Goal: Task Accomplishment & Management: Complete application form

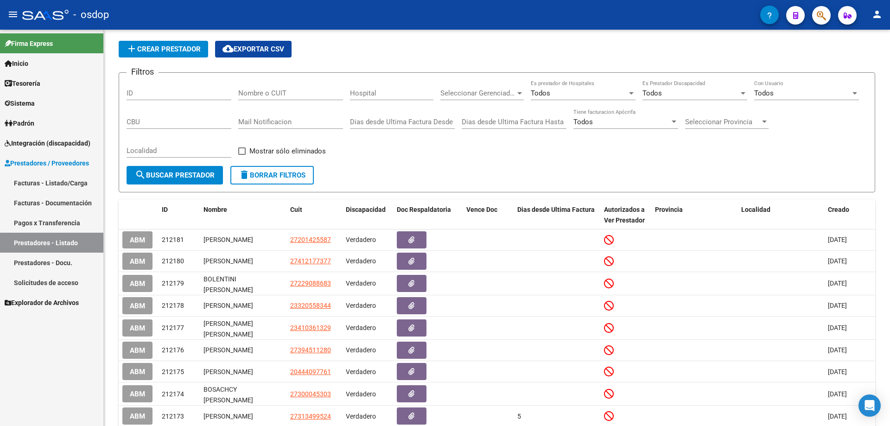
scroll to position [46, 0]
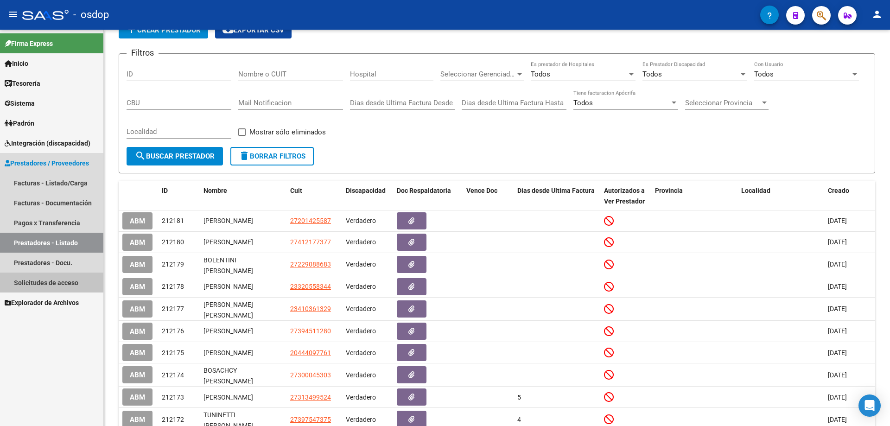
click at [51, 280] on link "Solicitudes de acceso" at bounding box center [51, 283] width 103 height 20
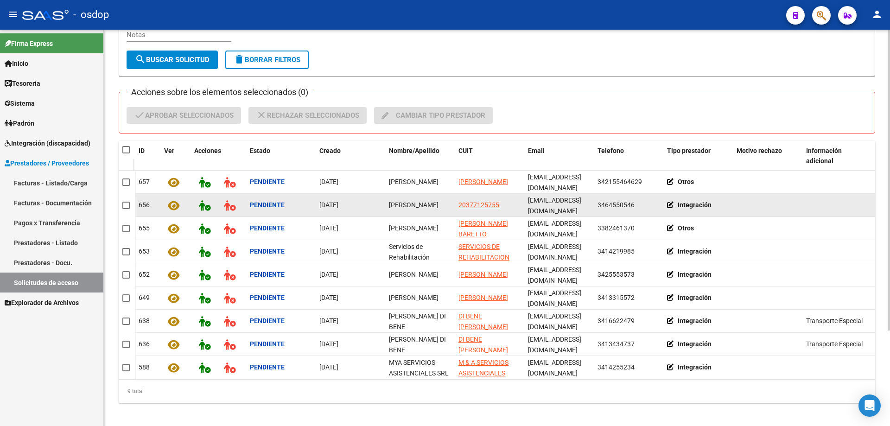
scroll to position [126, 0]
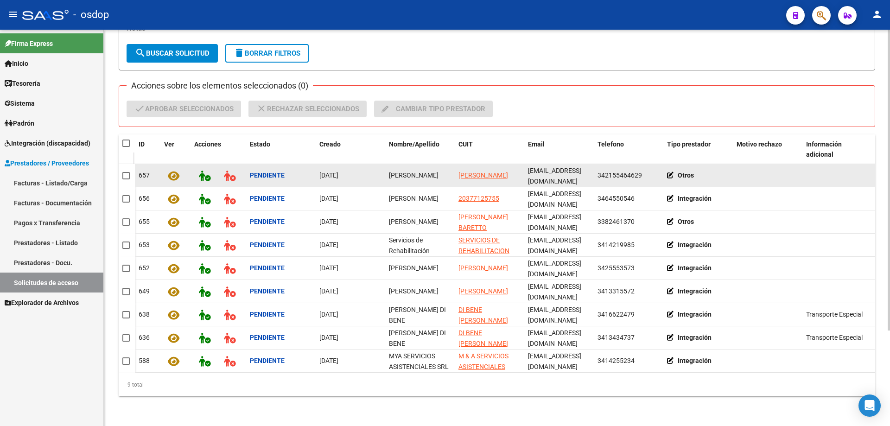
click at [670, 172] on icon at bounding box center [672, 175] width 11 height 6
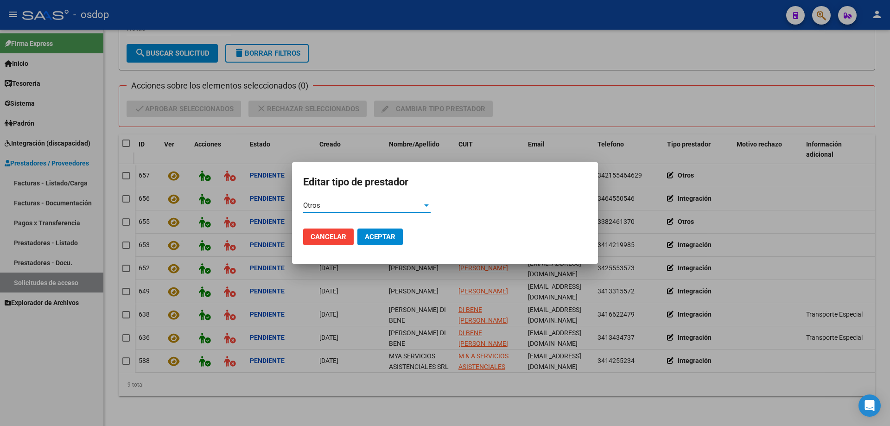
click at [318, 205] on span "Otros" at bounding box center [311, 205] width 17 height 8
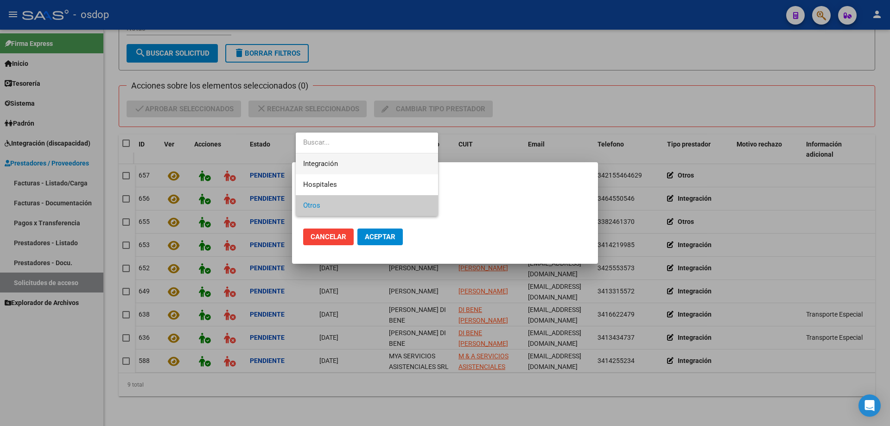
click at [316, 158] on span "Integración" at bounding box center [366, 163] width 127 height 21
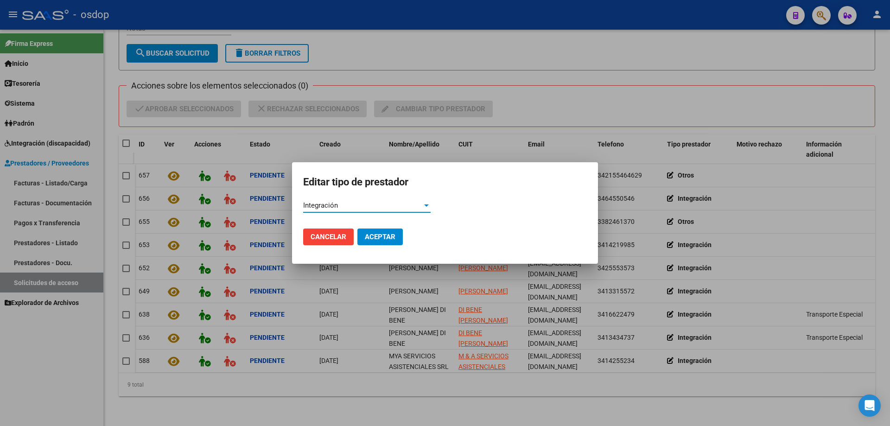
click at [380, 233] on span "Aceptar" at bounding box center [380, 237] width 31 height 8
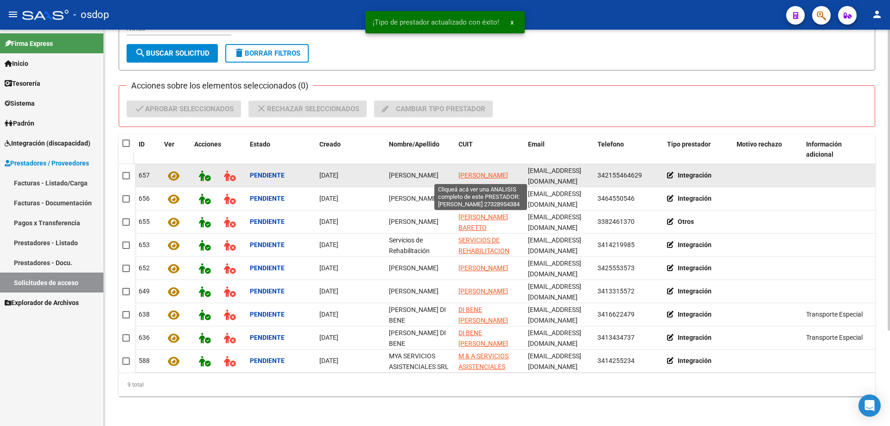
click at [475, 172] on span "[PERSON_NAME]" at bounding box center [483, 175] width 50 height 7
type textarea "27328954384"
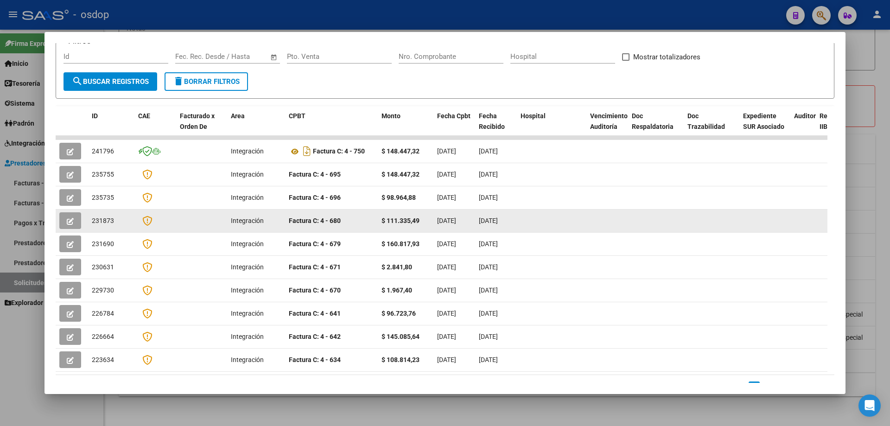
scroll to position [0, 0]
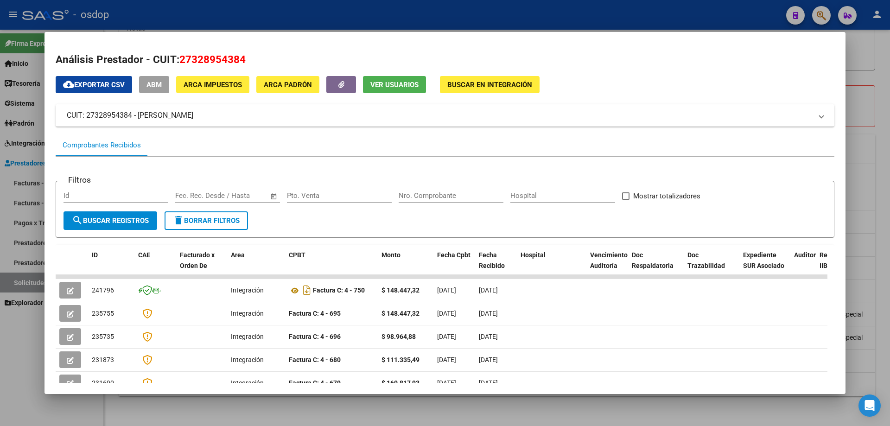
click at [386, 88] on span "Ver Usuarios" at bounding box center [394, 85] width 48 height 8
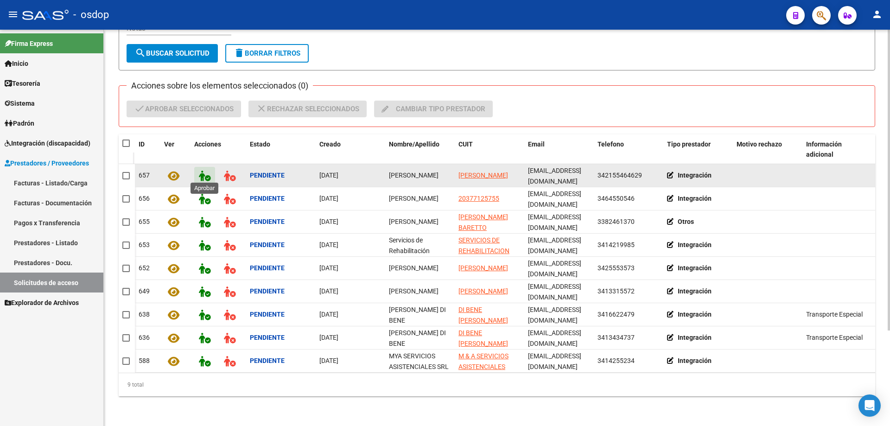
click at [203, 171] on icon at bounding box center [205, 176] width 12 height 11
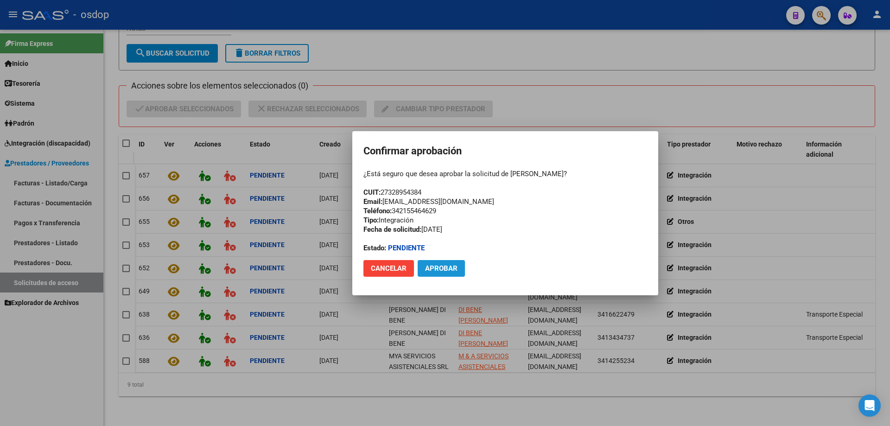
click at [440, 269] on span "Aprobar" at bounding box center [441, 268] width 32 height 8
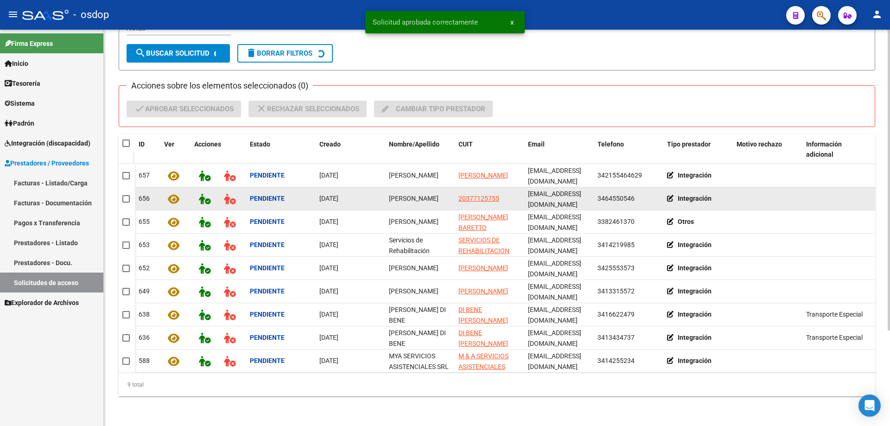
scroll to position [102, 0]
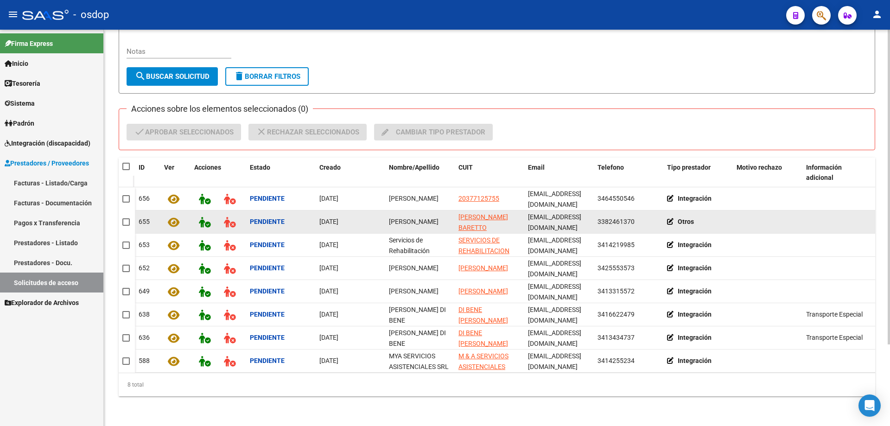
click at [669, 218] on icon at bounding box center [672, 221] width 11 height 6
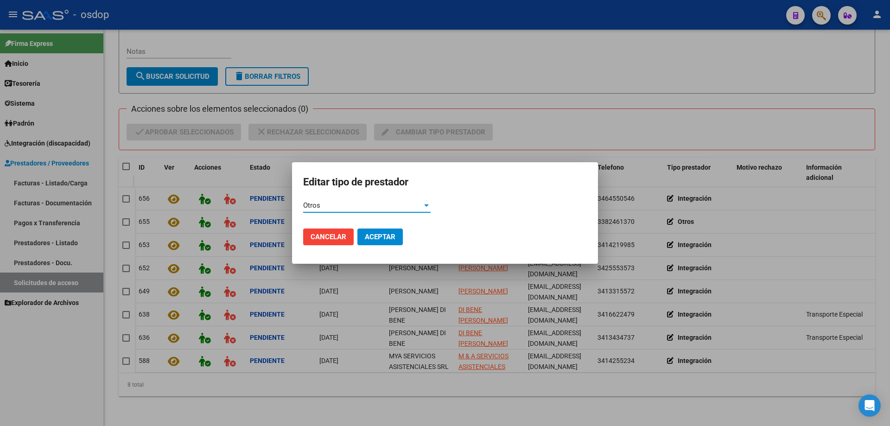
click at [313, 204] on span "Otros" at bounding box center [311, 205] width 17 height 8
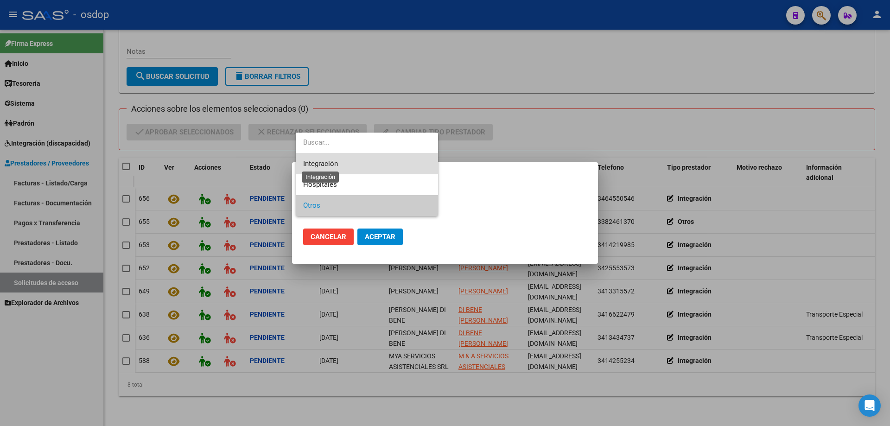
click at [321, 162] on span "Integración" at bounding box center [320, 163] width 35 height 8
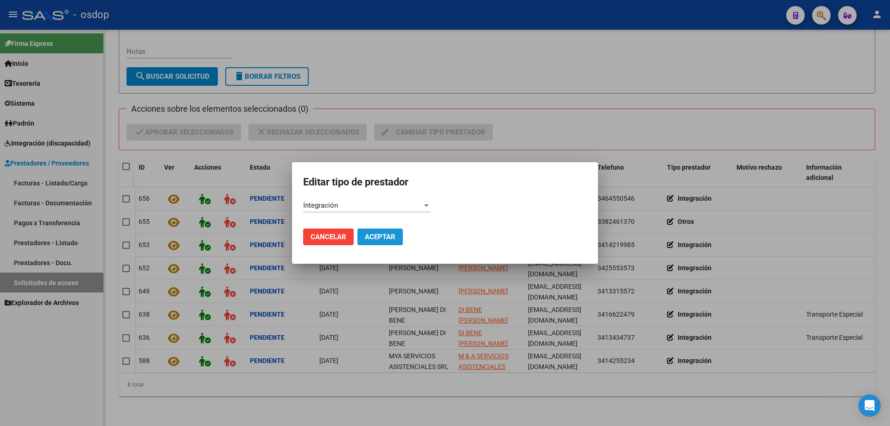
click at [377, 233] on span "Aceptar" at bounding box center [380, 237] width 31 height 8
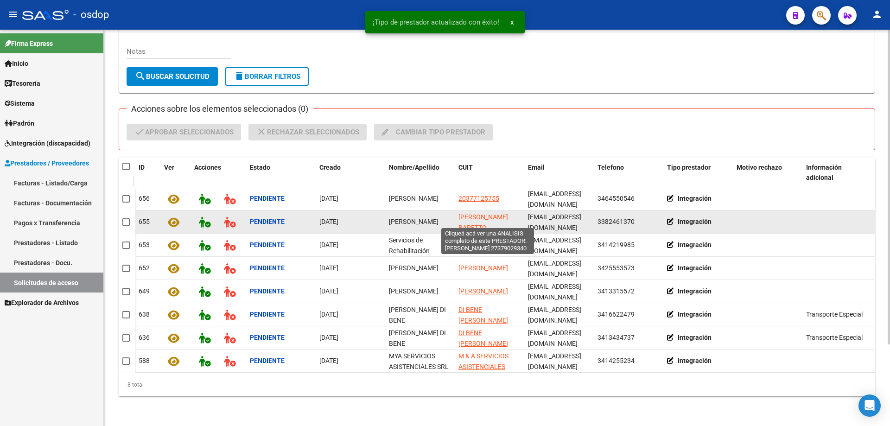
click at [475, 213] on span "[PERSON_NAME] BARETTO [PERSON_NAME]" at bounding box center [483, 227] width 50 height 29
type textarea "27379029340"
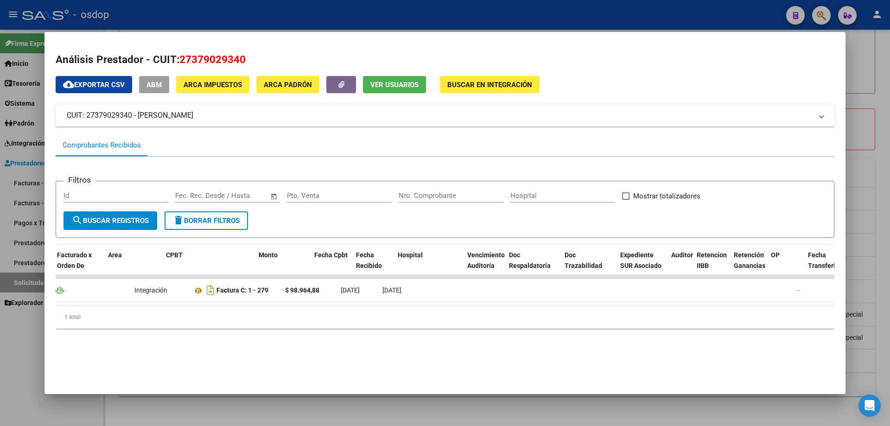
scroll to position [0, 0]
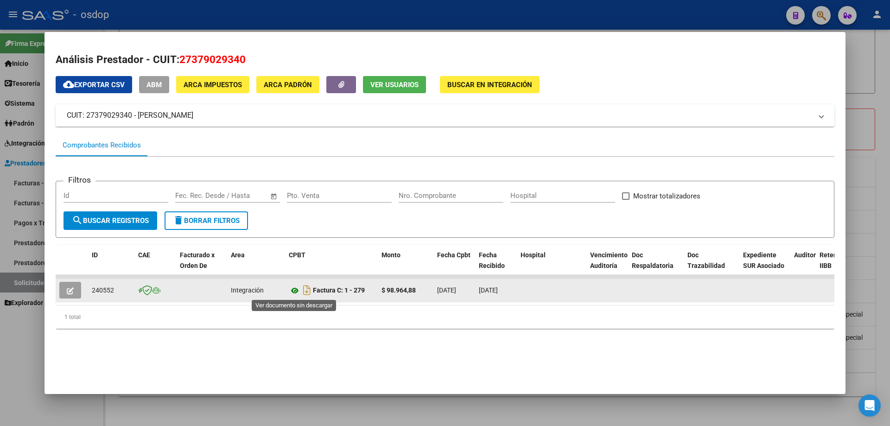
click at [296, 290] on icon at bounding box center [295, 290] width 12 height 11
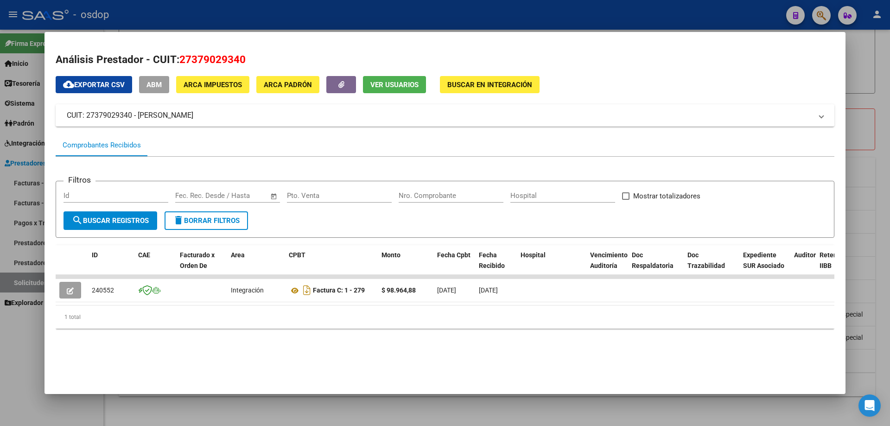
click at [388, 76] on div "Análisis Prestador - CUIT: 27379029340 cloud_download Exportar CSV ABM ARCA Imp…" at bounding box center [445, 199] width 779 height 295
click at [384, 84] on span "Ver Usuarios" at bounding box center [394, 85] width 48 height 8
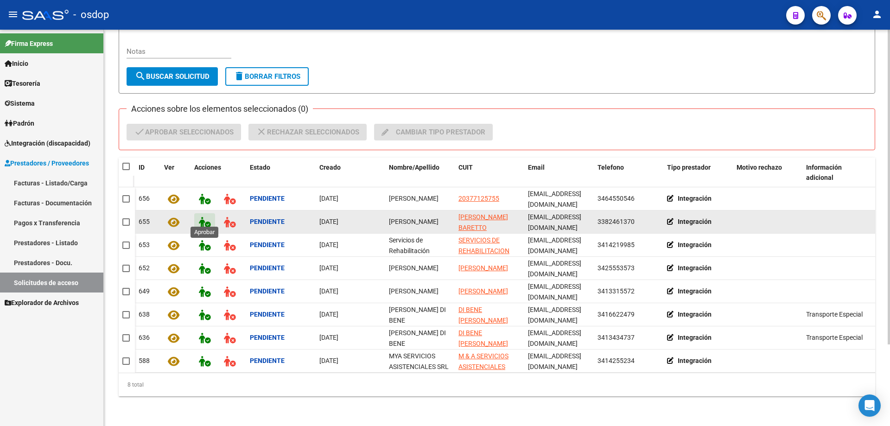
click at [200, 217] on icon at bounding box center [205, 222] width 12 height 11
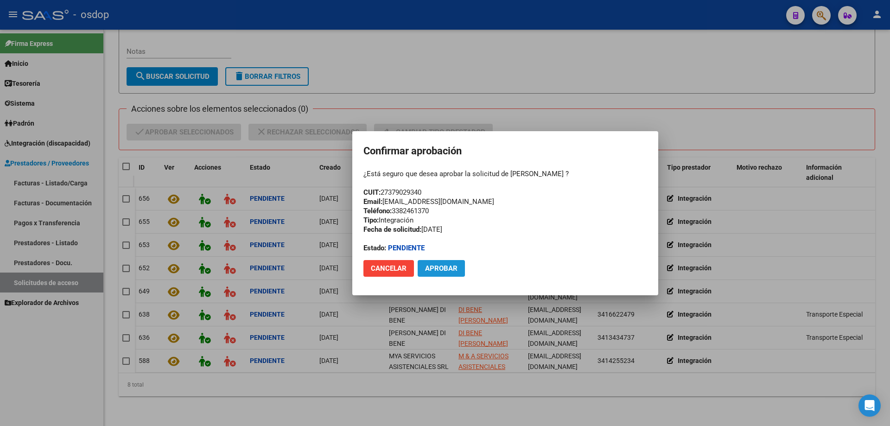
click at [439, 268] on span "Aprobar" at bounding box center [441, 268] width 32 height 8
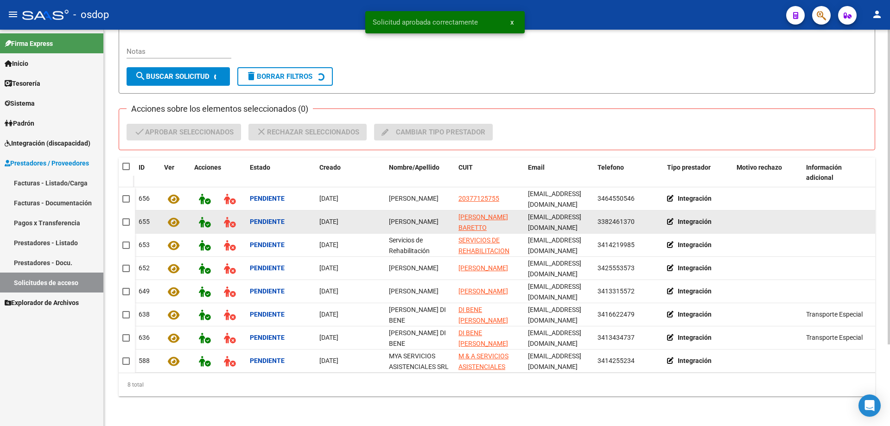
scroll to position [79, 0]
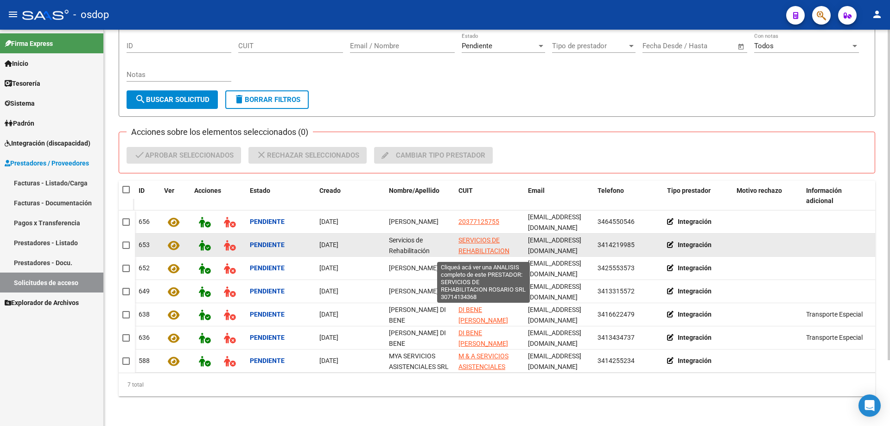
click at [466, 236] on span "SERVICIOS DE REHABILITACION ROSARIO SRL" at bounding box center [483, 250] width 51 height 29
type textarea "30714134368"
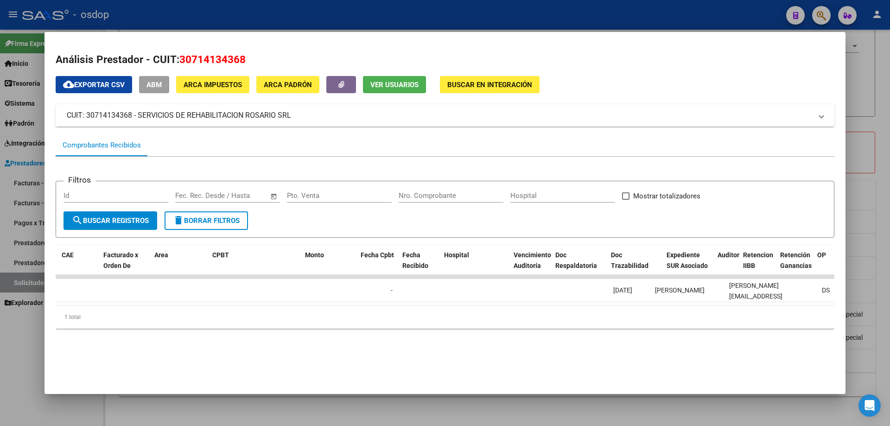
scroll to position [0, 0]
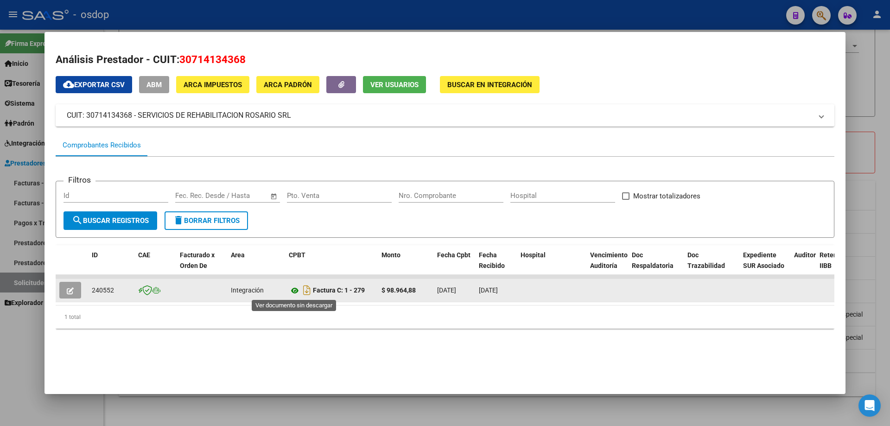
click at [291, 291] on icon at bounding box center [295, 290] width 12 height 11
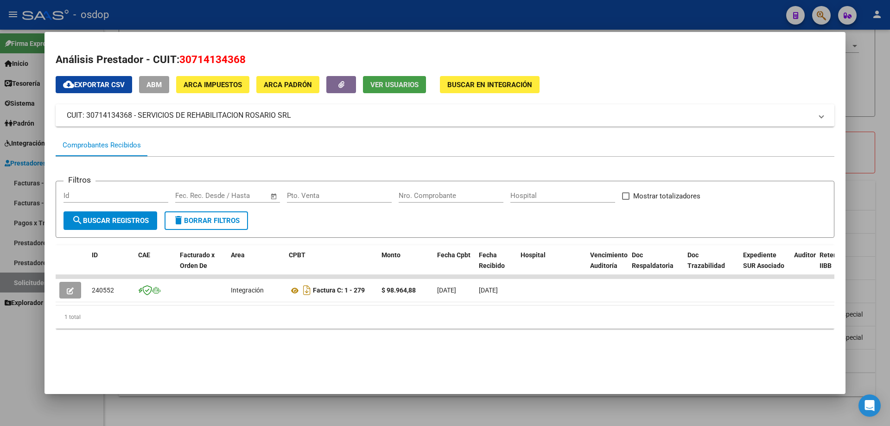
click at [392, 81] on span "Ver Usuarios" at bounding box center [394, 85] width 48 height 8
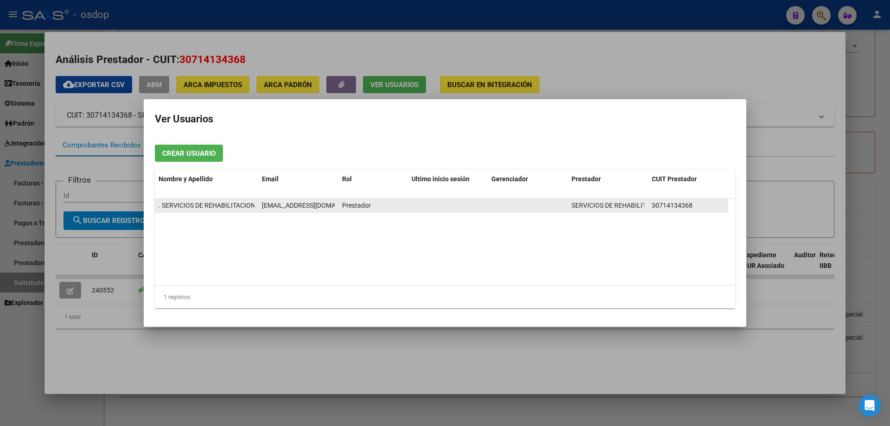
scroll to position [0, 5]
drag, startPoint x: 262, startPoint y: 203, endPoint x: 335, endPoint y: 205, distance: 72.3
click at [335, 205] on datatable-body-cell "[EMAIL_ADDRESS][DOMAIN_NAME]" at bounding box center [298, 205] width 80 height 13
copy span "[EMAIL_ADDRESS][DOMAIN_NAME]"
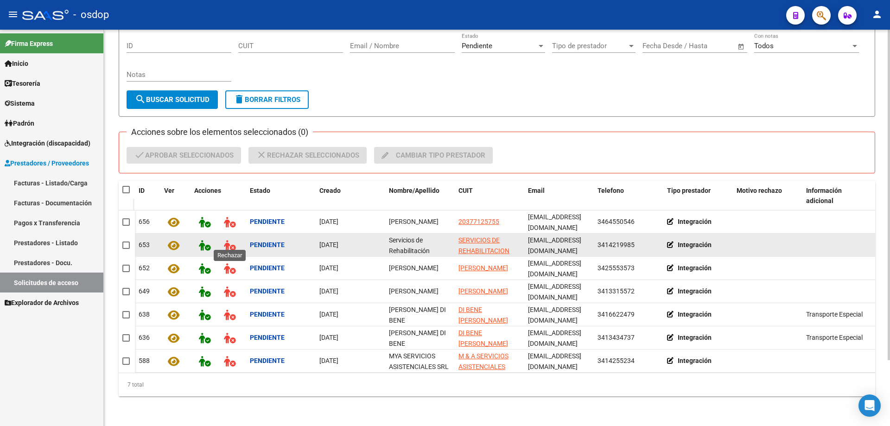
click at [227, 241] on icon at bounding box center [230, 245] width 12 height 11
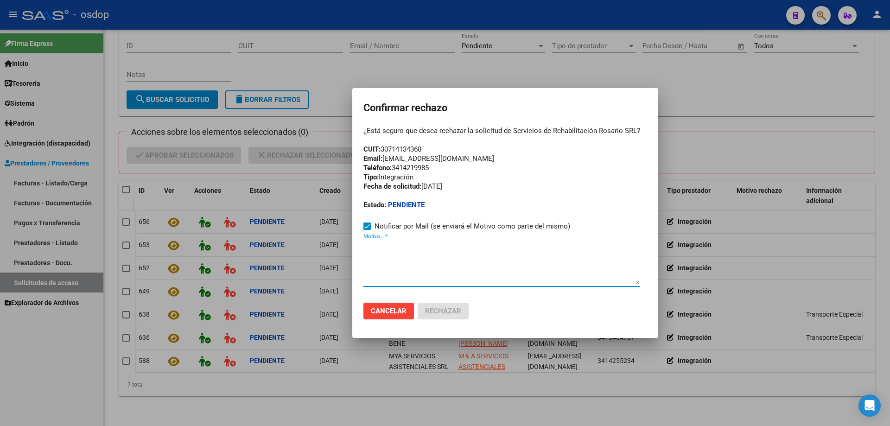
click at [364, 263] on textarea "Motivo... *" at bounding box center [501, 263] width 276 height 44
paste textarea "[EMAIL_ADDRESS][DOMAIN_NAME]"
type textarea "[EMAIL_ADDRESS][DOMAIN_NAME]"
drag, startPoint x: 382, startPoint y: 147, endPoint x: 435, endPoint y: 146, distance: 52.8
click at [435, 146] on div "¿Está seguro que desea rechazar la solicitud de Servicios de Rehabilitación Ros…" at bounding box center [505, 167] width 284 height 83
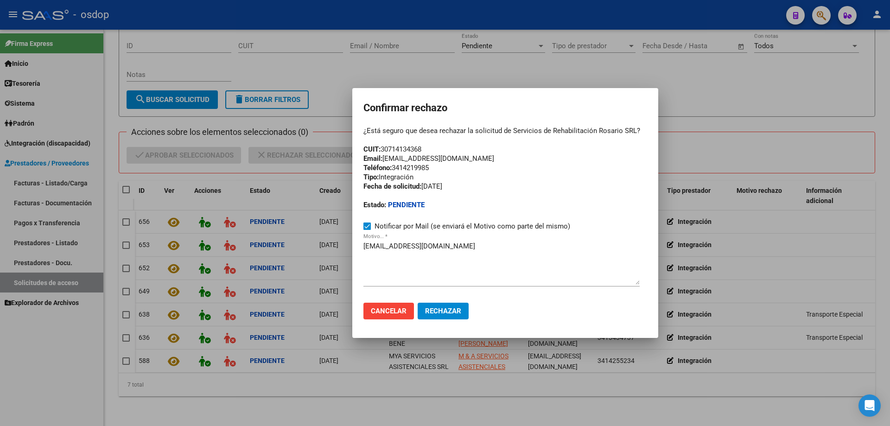
copy div "30714134368"
click at [382, 314] on span "Cancelar" at bounding box center [389, 311] width 36 height 8
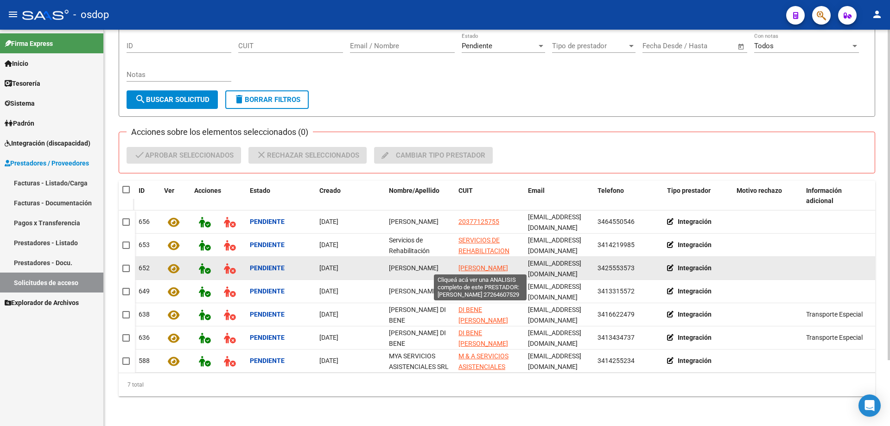
click at [467, 264] on span "[PERSON_NAME]" at bounding box center [483, 267] width 50 height 7
type textarea "27264607529"
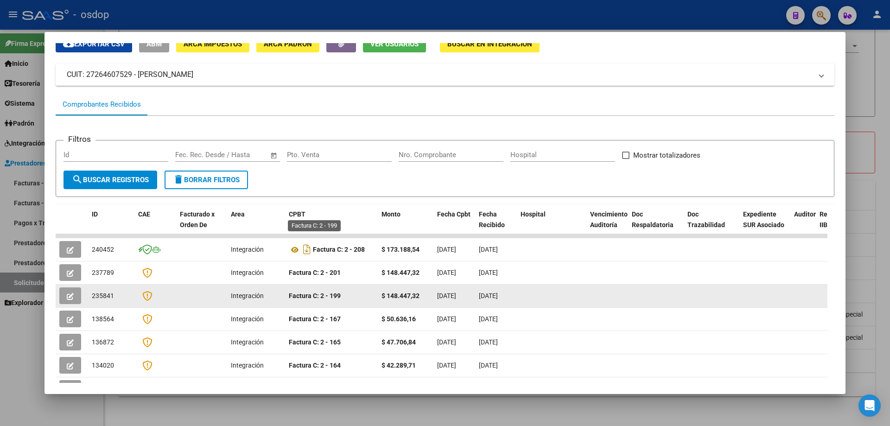
scroll to position [0, 0]
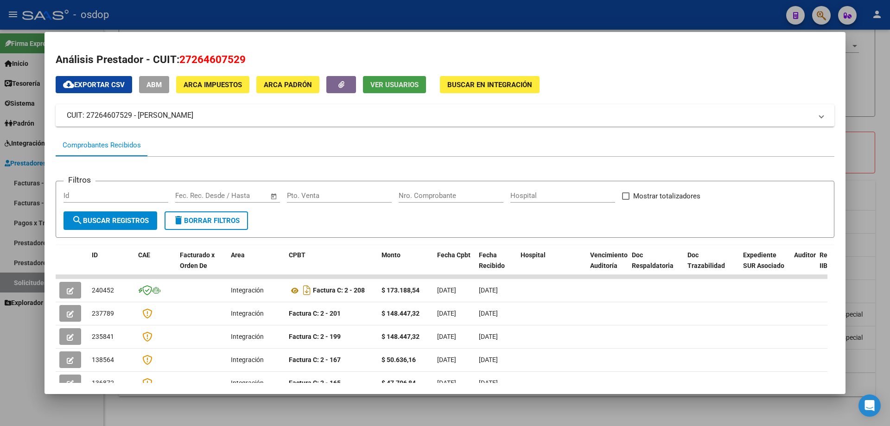
click at [388, 86] on span "Ver Usuarios" at bounding box center [394, 85] width 48 height 8
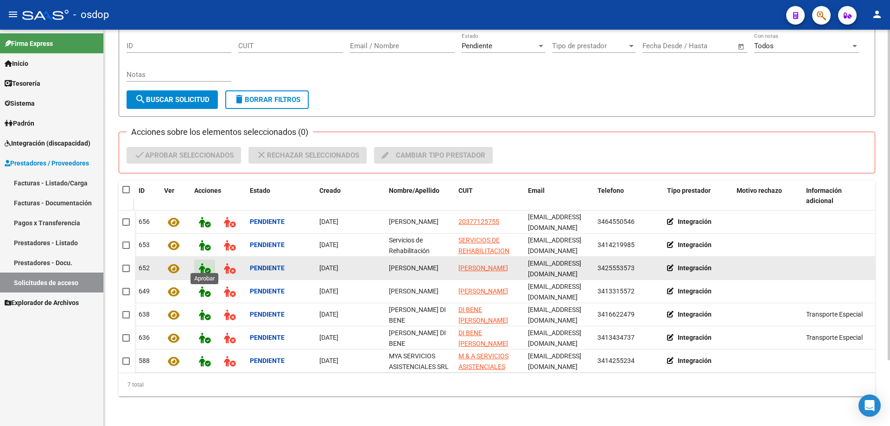
click at [199, 263] on icon at bounding box center [205, 268] width 12 height 11
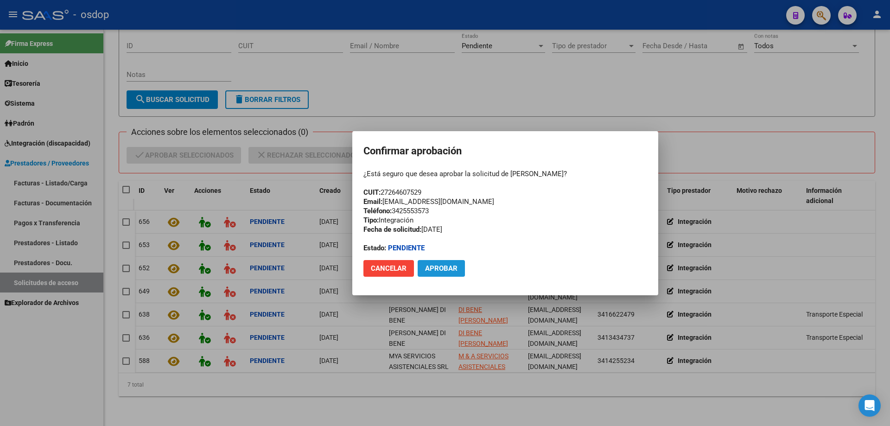
click at [438, 266] on span "Aprobar" at bounding box center [441, 268] width 32 height 8
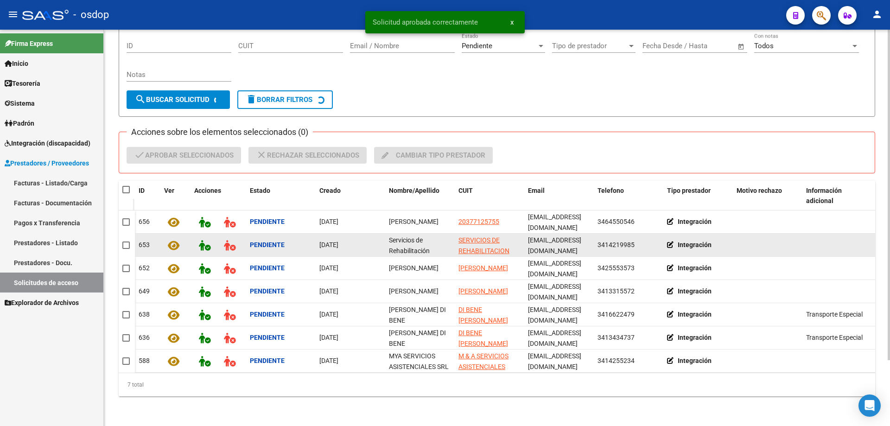
scroll to position [56, 0]
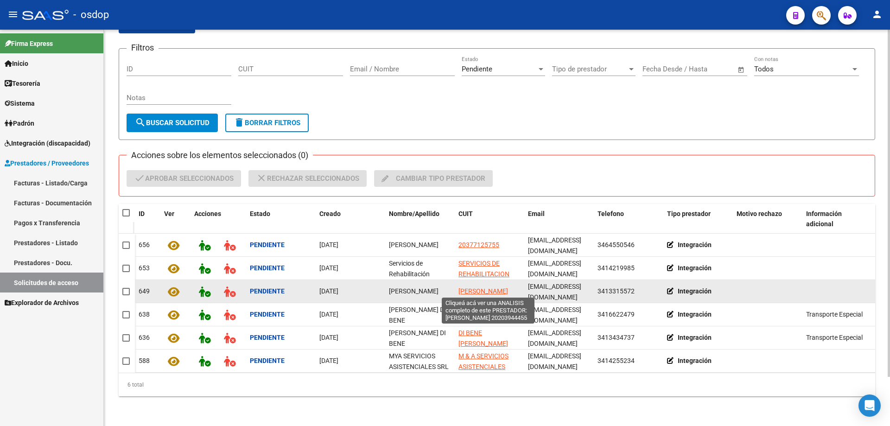
click at [477, 287] on span "[PERSON_NAME]" at bounding box center [483, 290] width 50 height 7
type textarea "20203944455"
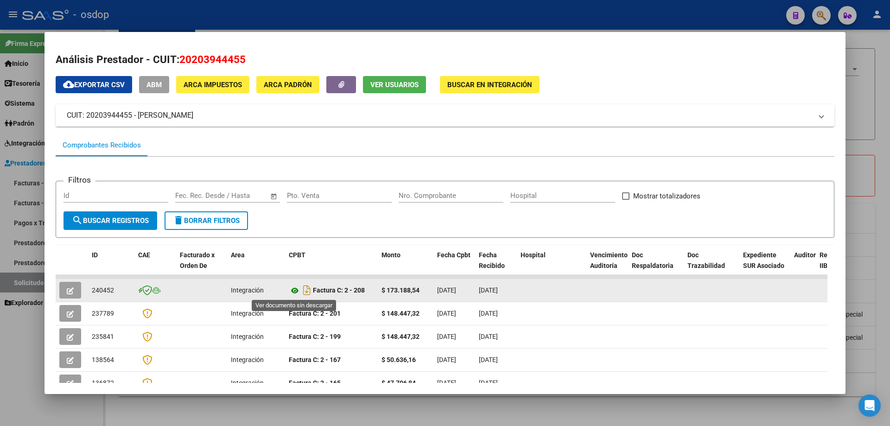
click at [293, 290] on icon at bounding box center [295, 290] width 12 height 11
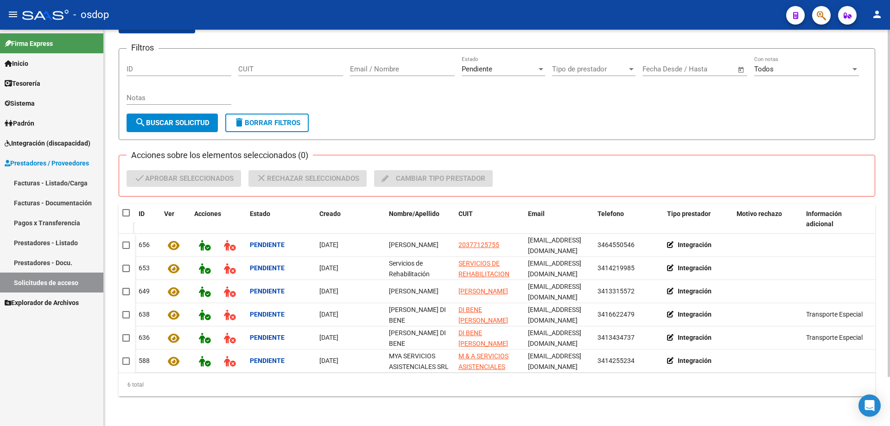
click at [270, 119] on span "delete Borrar Filtros" at bounding box center [267, 123] width 67 height 8
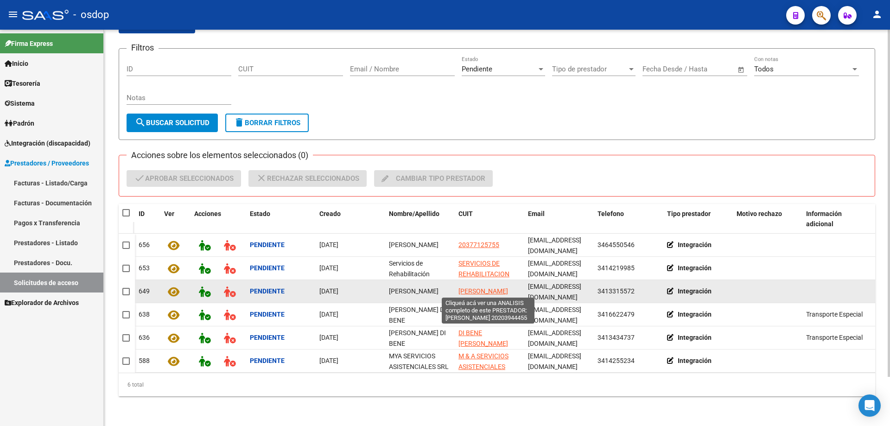
click at [474, 287] on span "[PERSON_NAME]" at bounding box center [483, 290] width 50 height 7
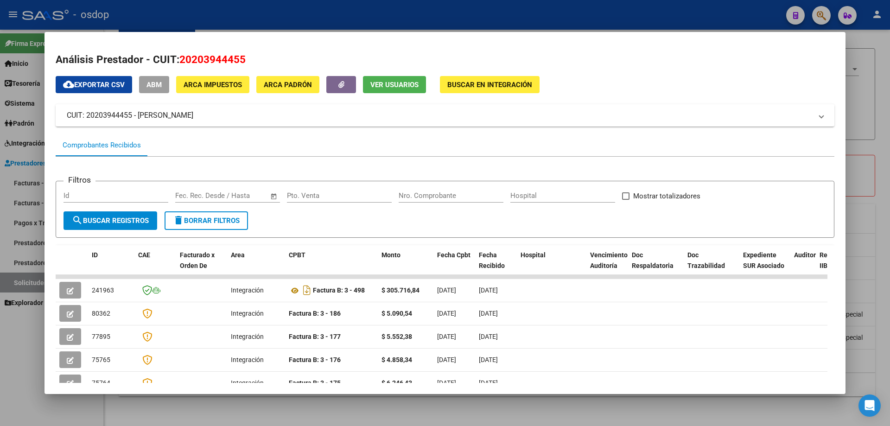
click at [219, 222] on span "delete Borrar Filtros" at bounding box center [206, 220] width 67 height 8
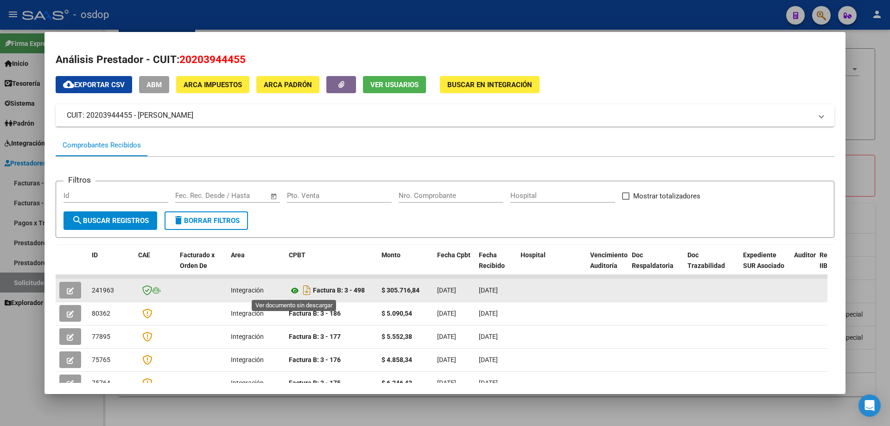
click at [294, 290] on icon at bounding box center [295, 290] width 12 height 11
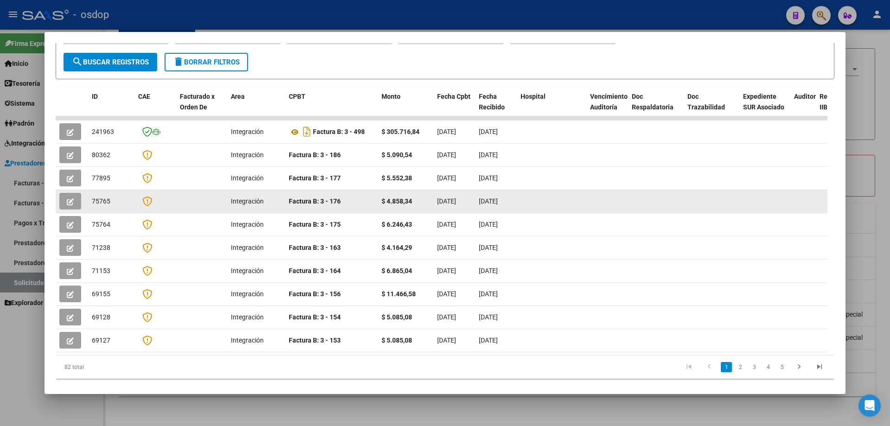
scroll to position [0, 0]
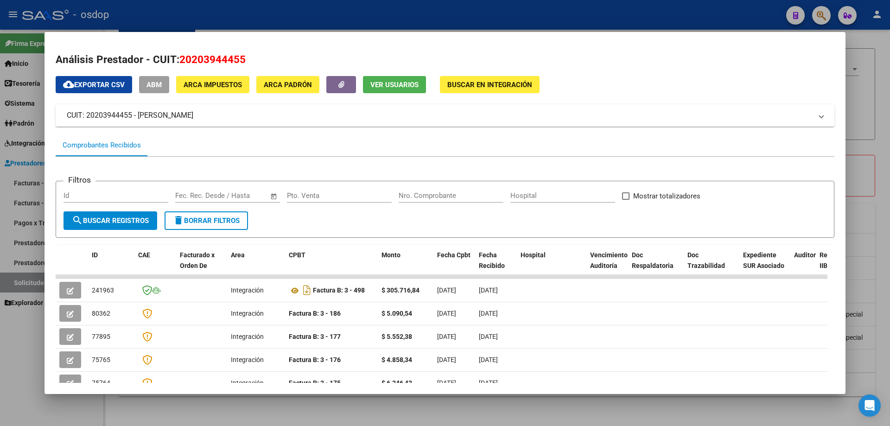
click at [379, 86] on span "Ver Usuarios" at bounding box center [394, 85] width 48 height 8
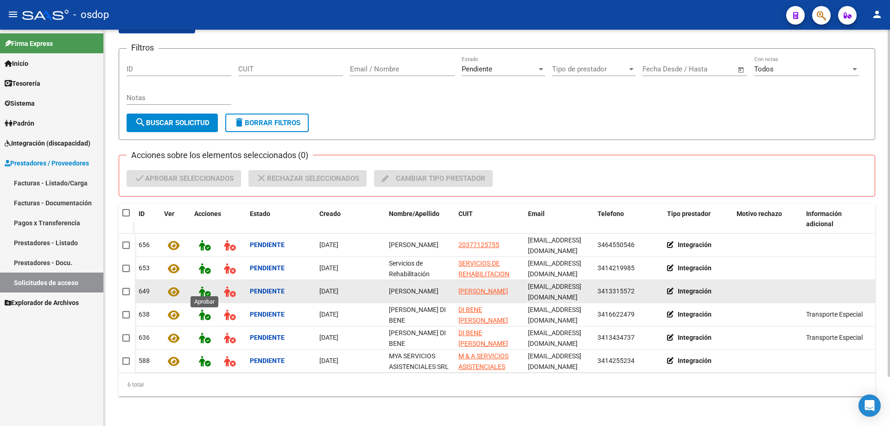
click at [202, 286] on icon at bounding box center [205, 291] width 12 height 11
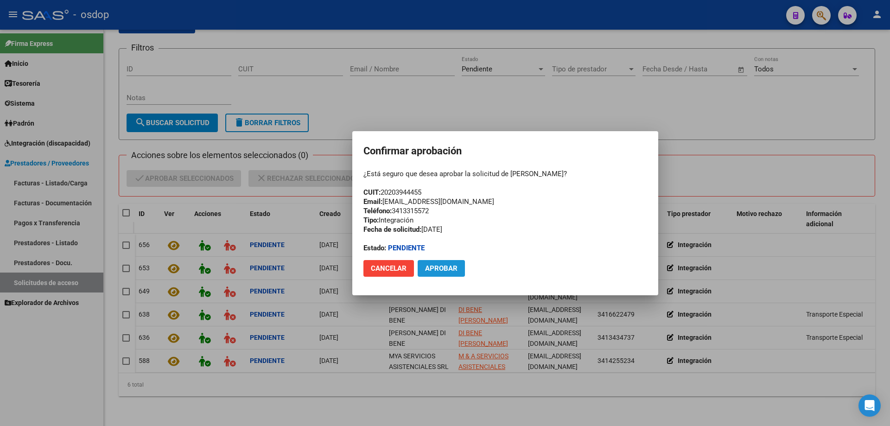
click at [444, 269] on span "Aprobar" at bounding box center [441, 268] width 32 height 8
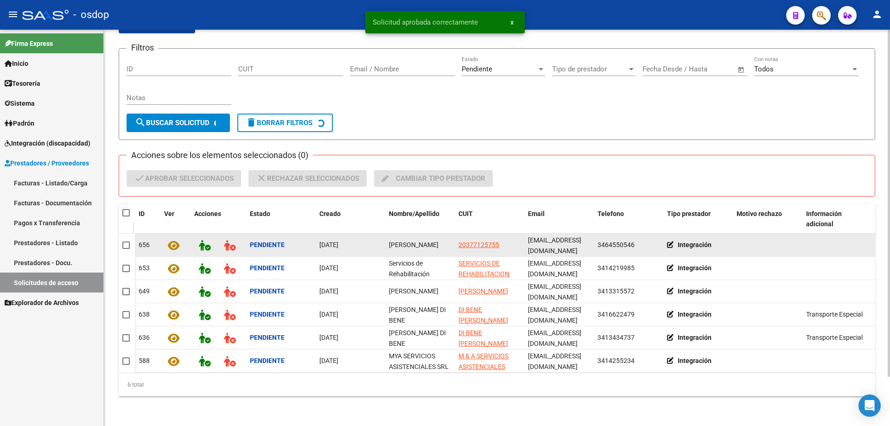
scroll to position [33, 0]
